Goal: Find specific page/section: Find specific page/section

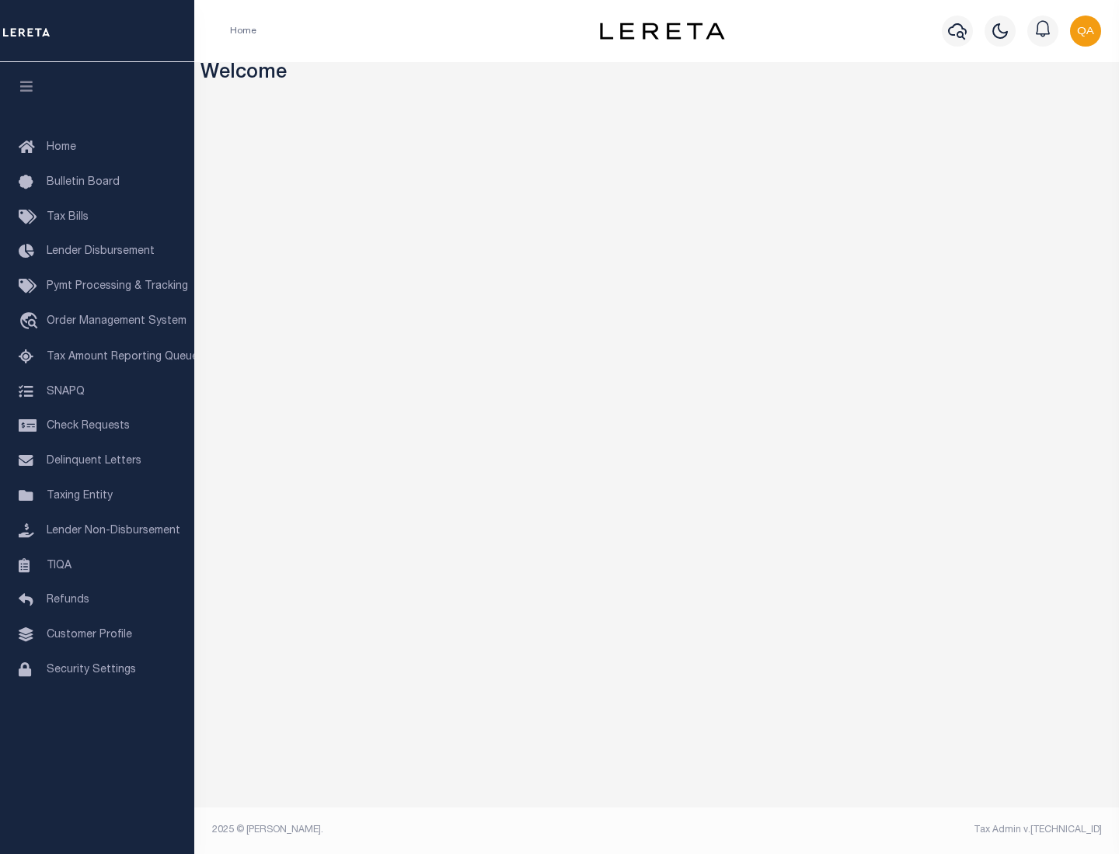
click at [97, 426] on span "Check Requests" at bounding box center [88, 426] width 83 height 11
select select "50"
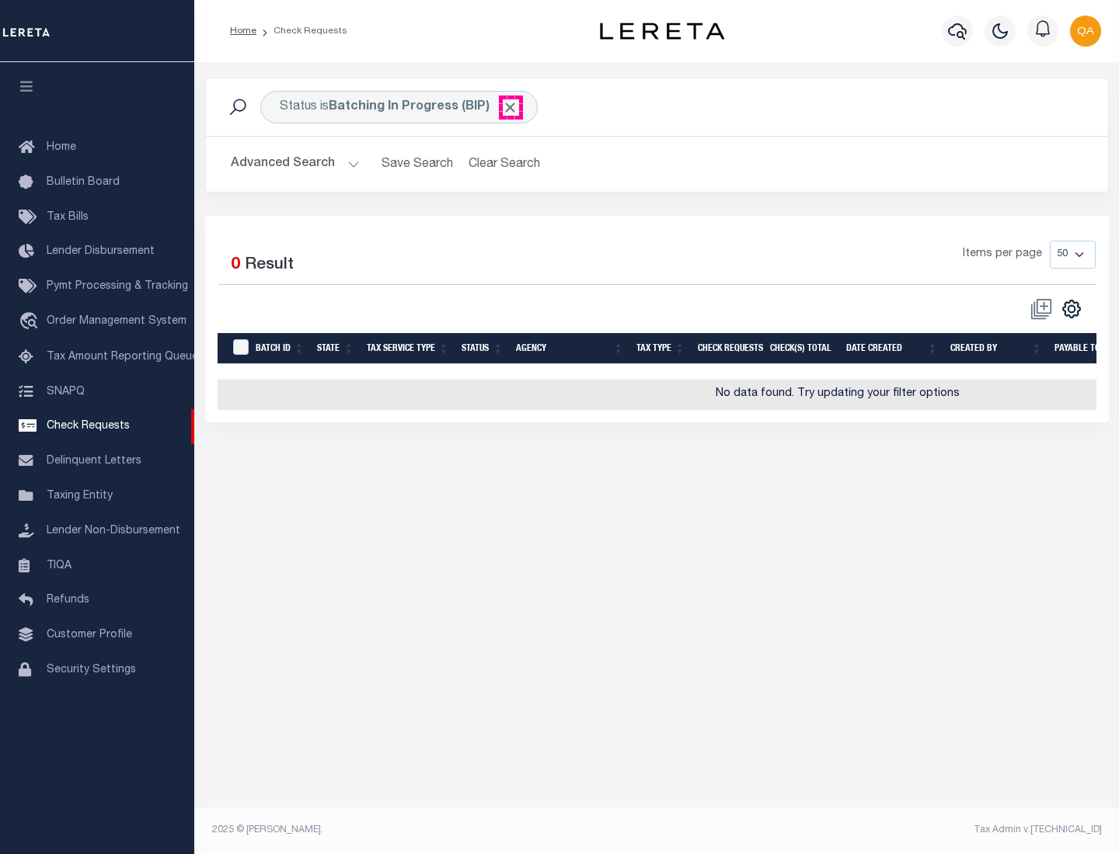
click at [510, 107] on span "Click to Remove" at bounding box center [510, 107] width 16 height 16
